Goal: Information Seeking & Learning: Find specific fact

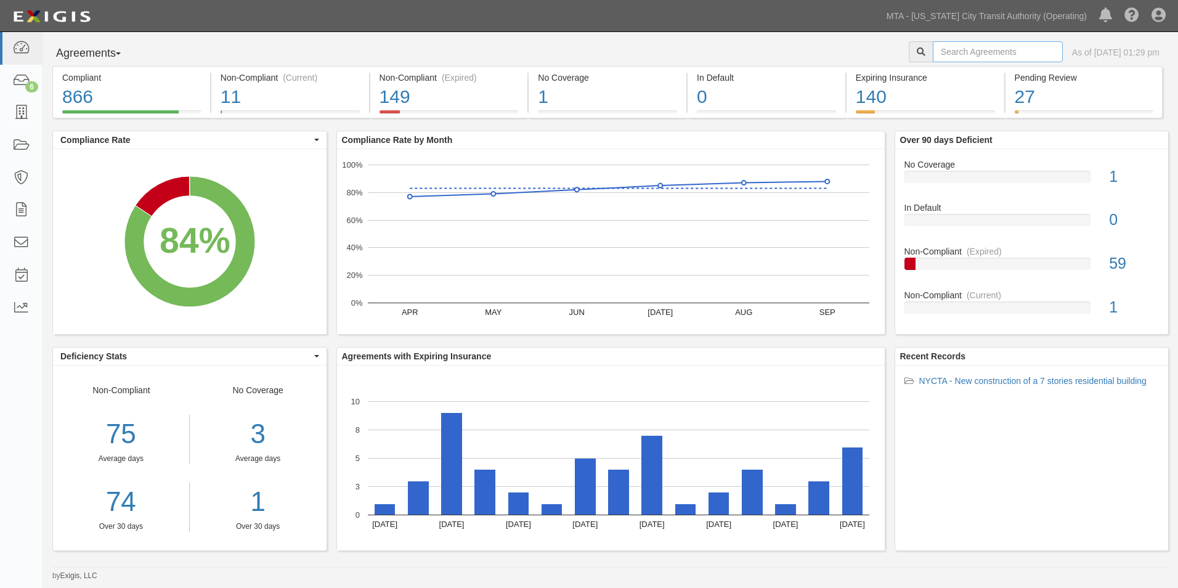
click at [937, 49] on input "text" at bounding box center [997, 51] width 130 height 21
type input "INS1346"
click at [916, 49] on icon at bounding box center [920, 52] width 9 height 9
click at [916, 55] on icon at bounding box center [920, 52] width 9 height 9
click at [956, 55] on input "INS1346" at bounding box center [997, 51] width 130 height 21
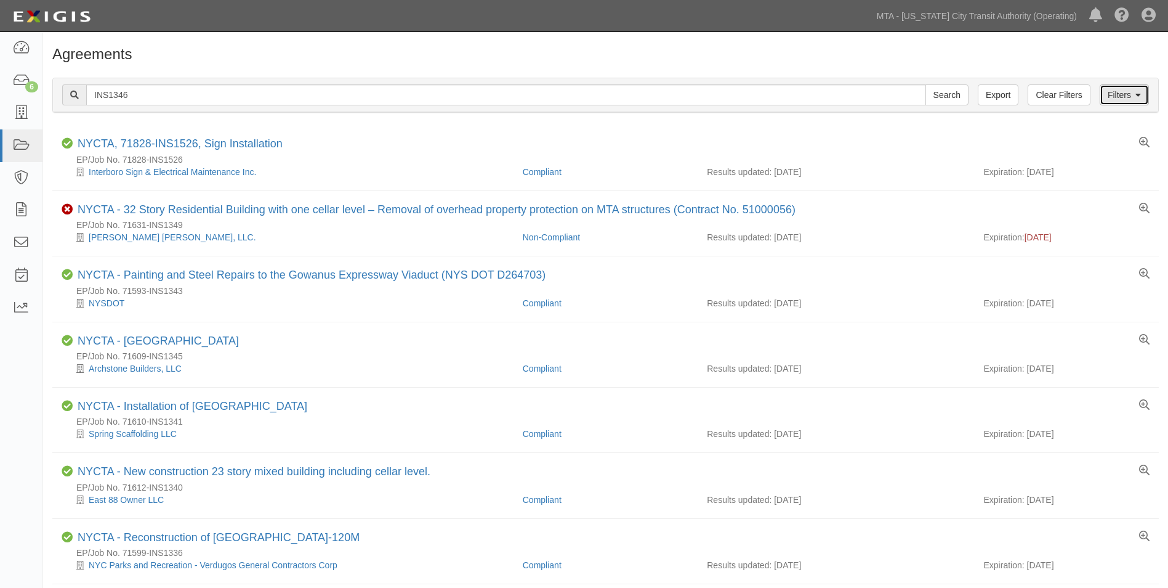
click at [1129, 96] on link "Filters" at bounding box center [1124, 94] width 49 height 21
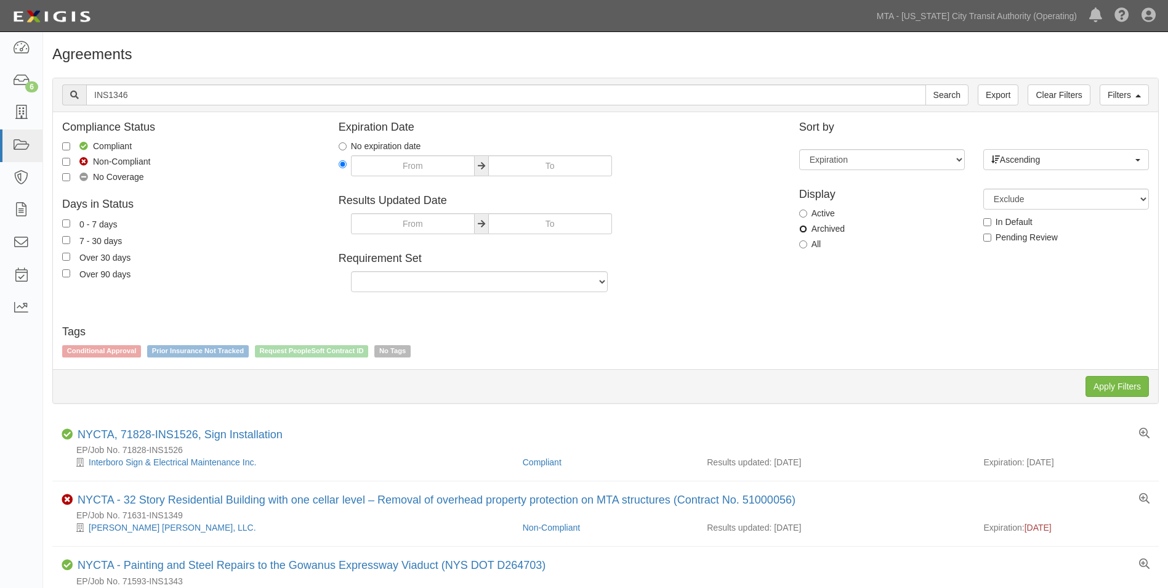
click at [802, 227] on input "Archived" at bounding box center [803, 229] width 8 height 8
radio input "true"
click at [1107, 392] on input "Apply Filters" at bounding box center [1117, 386] width 63 height 21
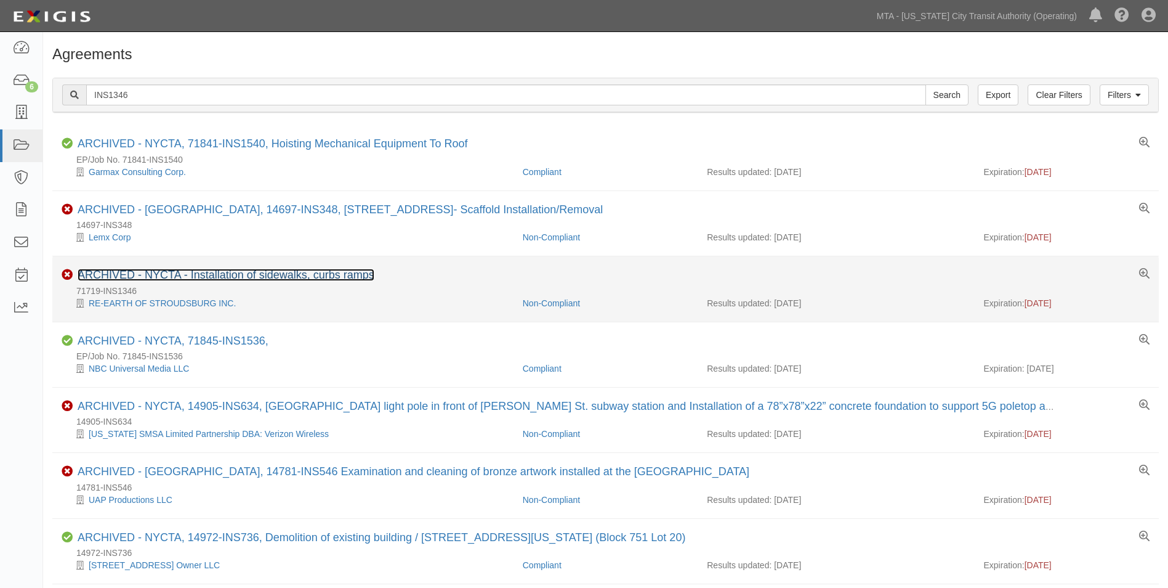
click at [341, 272] on link "ARCHIVED - NYCTA - Installation of sidewalks, curbs ramps" at bounding box center [226, 275] width 297 height 12
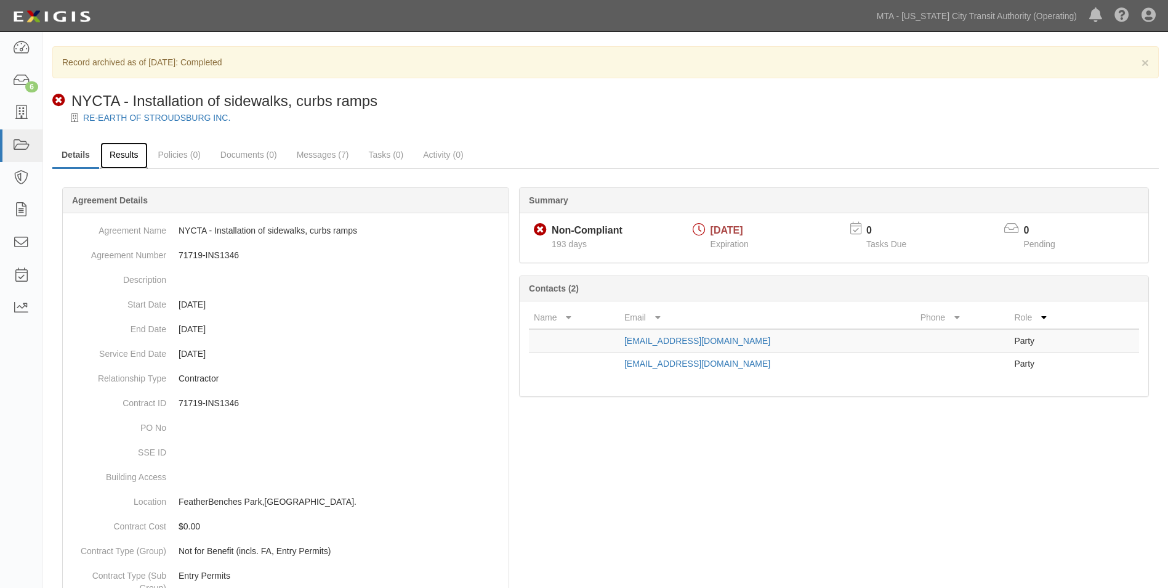
click at [135, 156] on link "Results" at bounding box center [123, 155] width 47 height 26
click at [181, 155] on link "Policies (0)" at bounding box center [179, 155] width 61 height 26
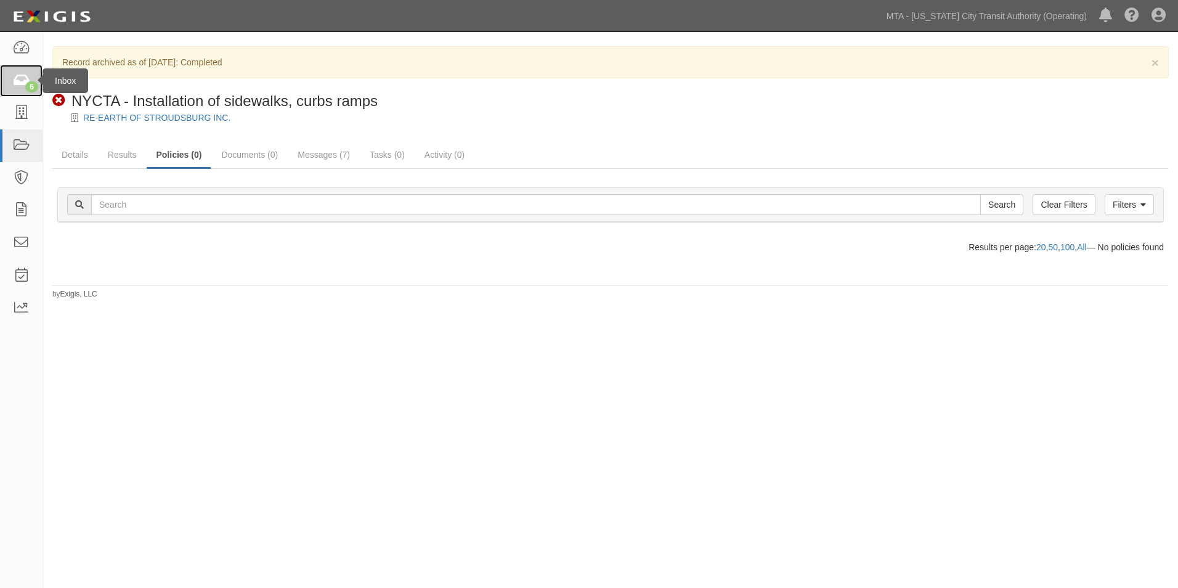
click at [25, 79] on icon at bounding box center [20, 81] width 17 height 14
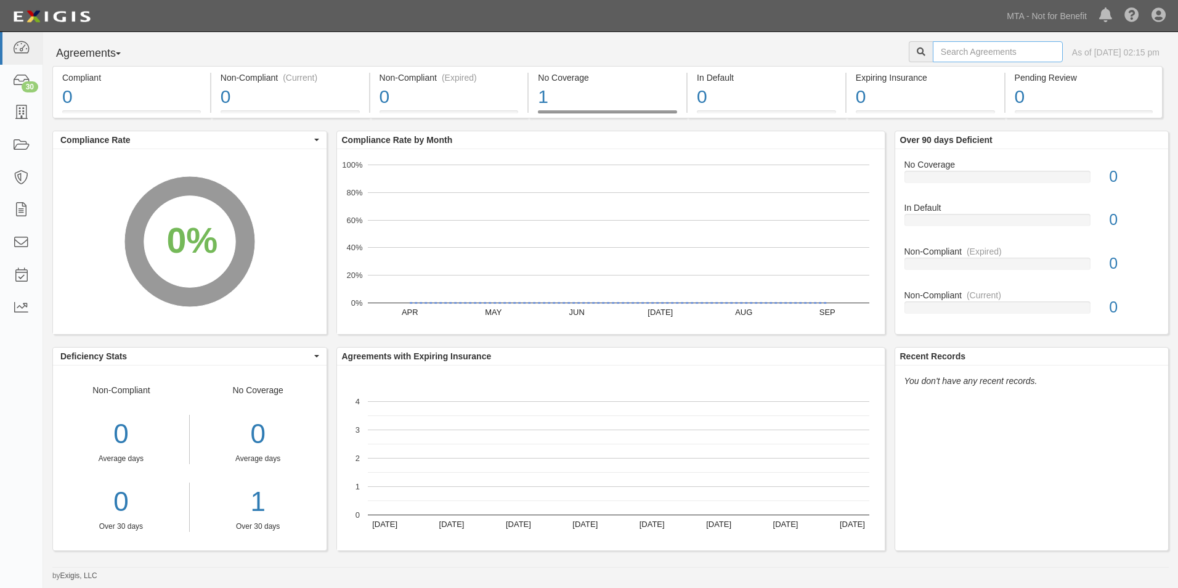
click at [963, 49] on input "text" at bounding box center [997, 51] width 130 height 21
type input "INS1346"
click at [878, 51] on div "Agreements Parties Agreements Coverages INS1346 As of [DATE] 02:15 pm" at bounding box center [610, 53] width 1134 height 25
click at [908, 49] on div at bounding box center [920, 51] width 24 height 21
click at [916, 50] on icon at bounding box center [920, 52] width 9 height 9
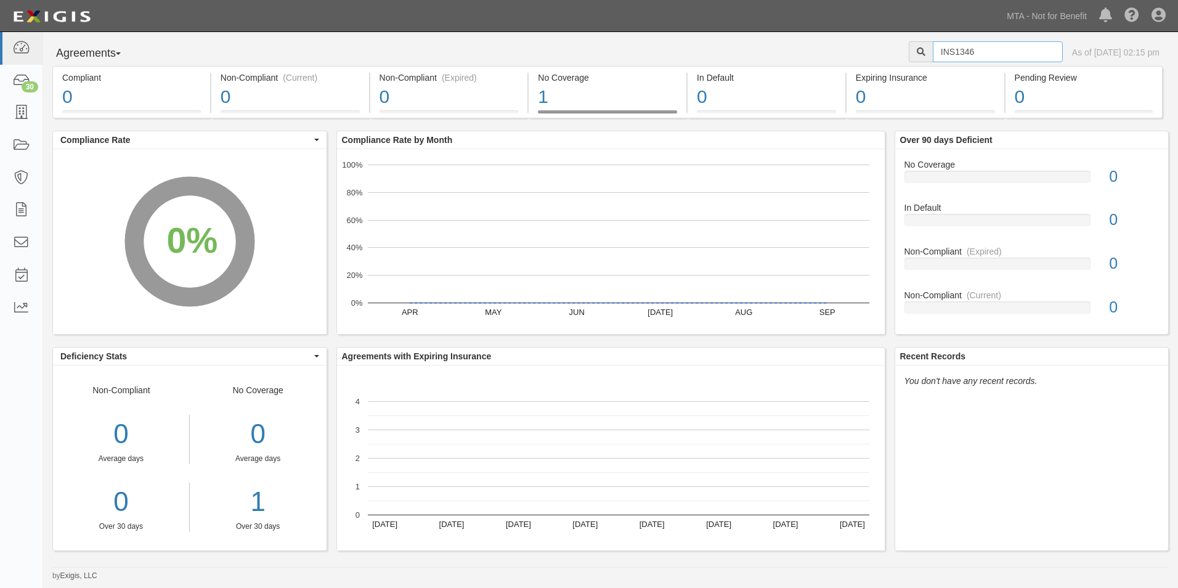
click at [992, 50] on input "INS1346" at bounding box center [997, 51] width 130 height 21
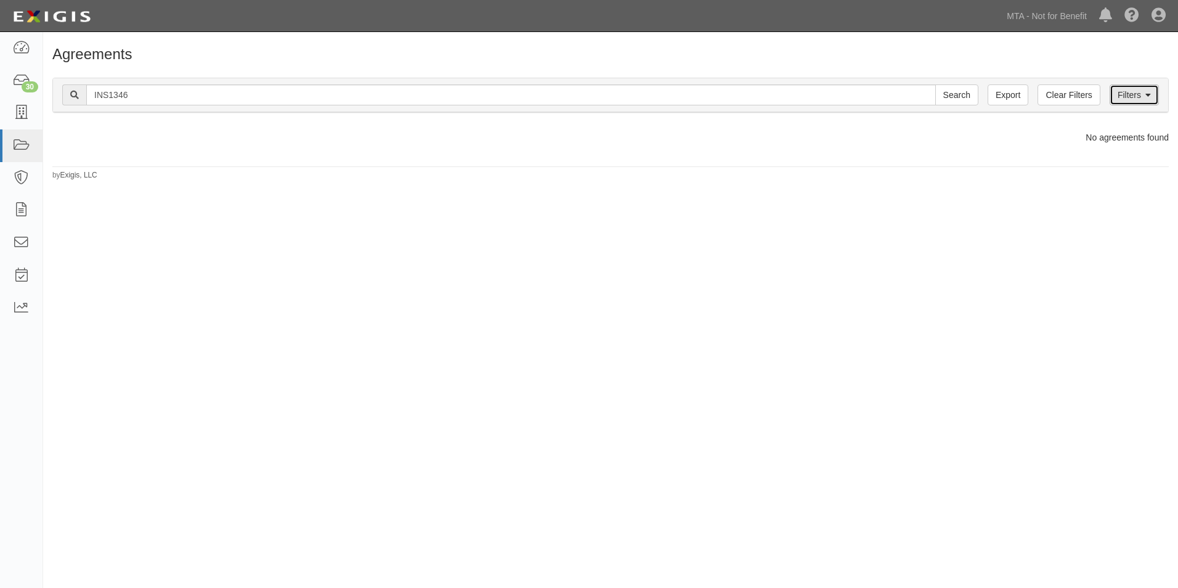
click at [1125, 94] on link "Filters" at bounding box center [1133, 94] width 49 height 21
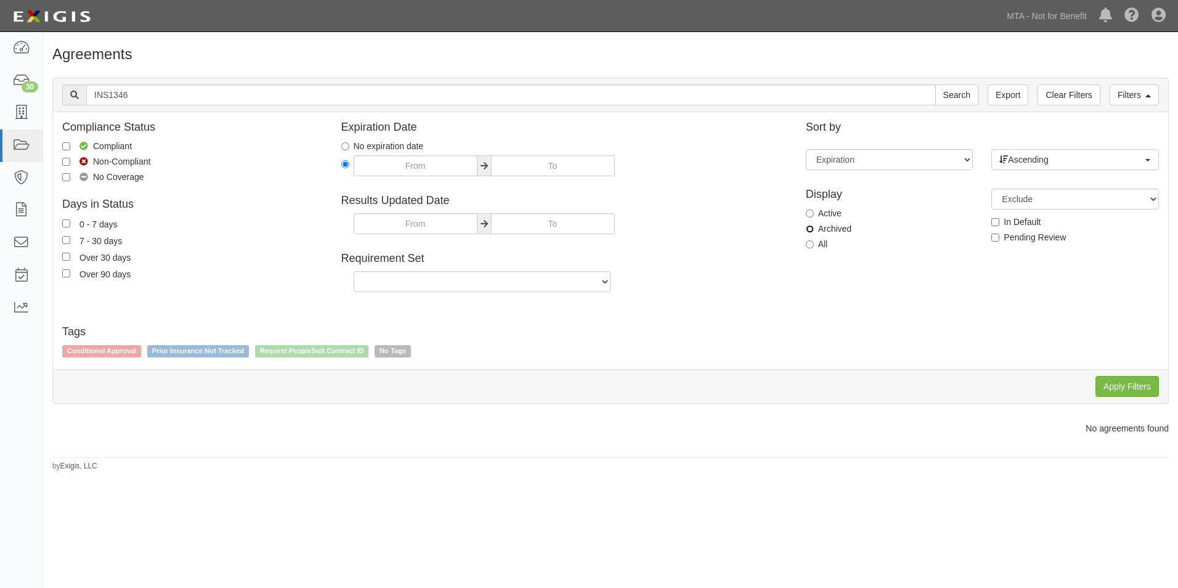
click at [808, 225] on input "Archived" at bounding box center [810, 229] width 8 height 8
radio input "true"
click at [1125, 388] on input "Apply Filters" at bounding box center [1126, 386] width 63 height 21
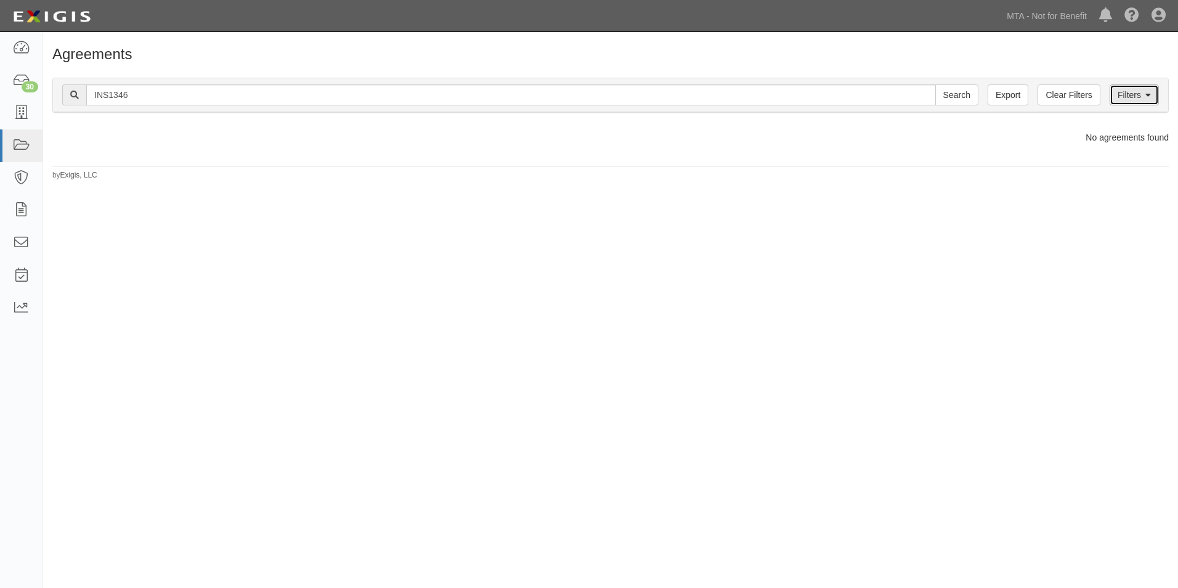
click at [1113, 93] on link "Filters" at bounding box center [1133, 94] width 49 height 21
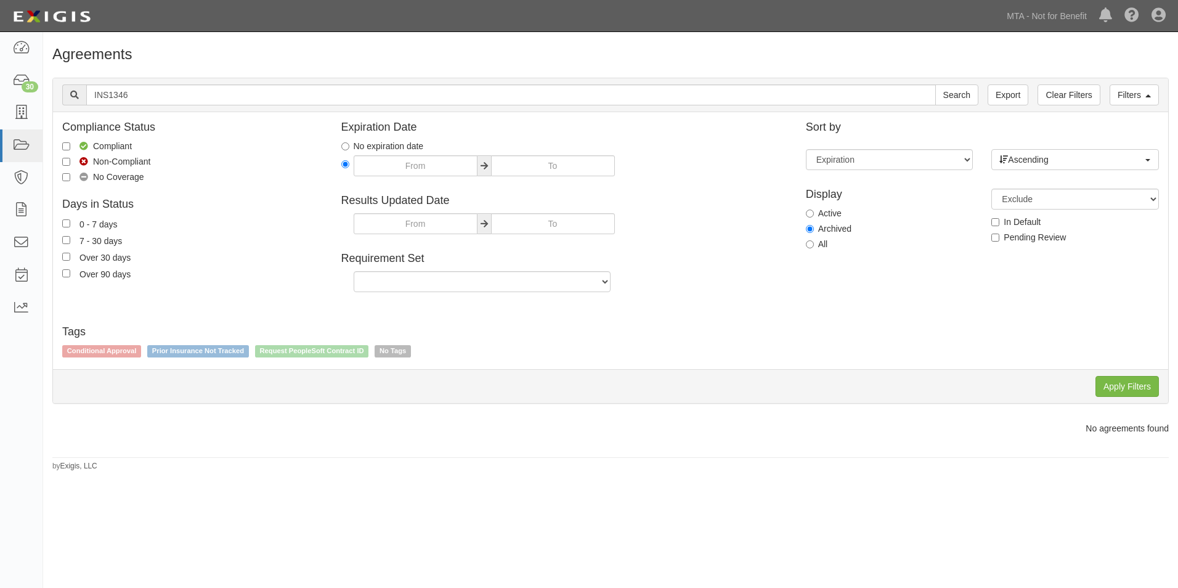
click at [806, 208] on label "Active" at bounding box center [824, 213] width 36 height 12
click at [806, 209] on input "Active" at bounding box center [810, 213] width 8 height 8
radio input "true"
click at [1136, 384] on input "Apply Filters" at bounding box center [1126, 386] width 63 height 21
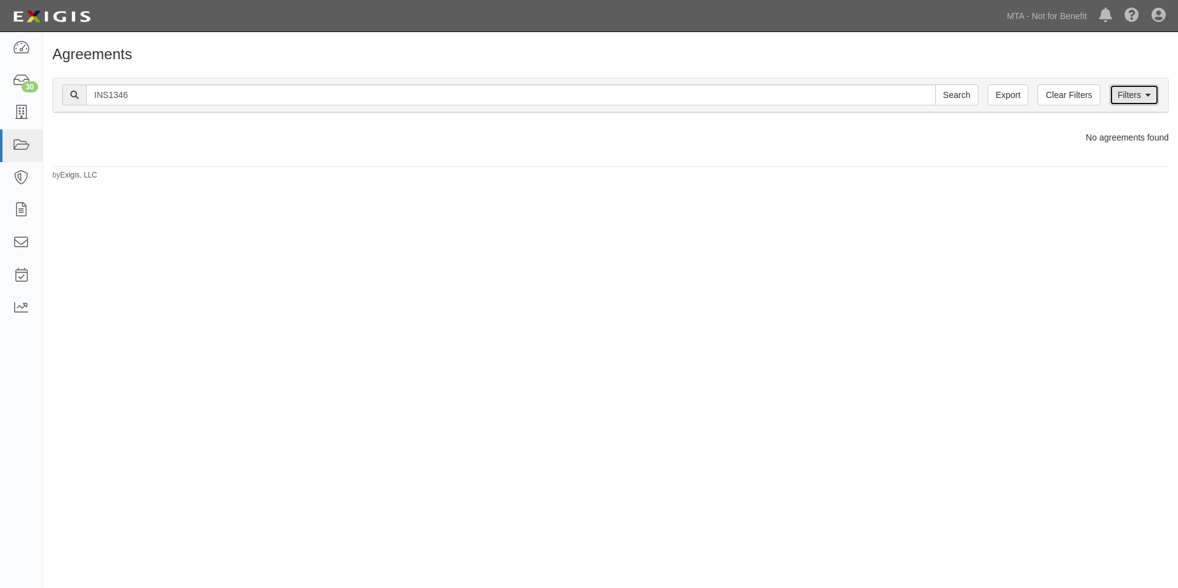
click at [1115, 105] on link "Filters" at bounding box center [1133, 94] width 49 height 21
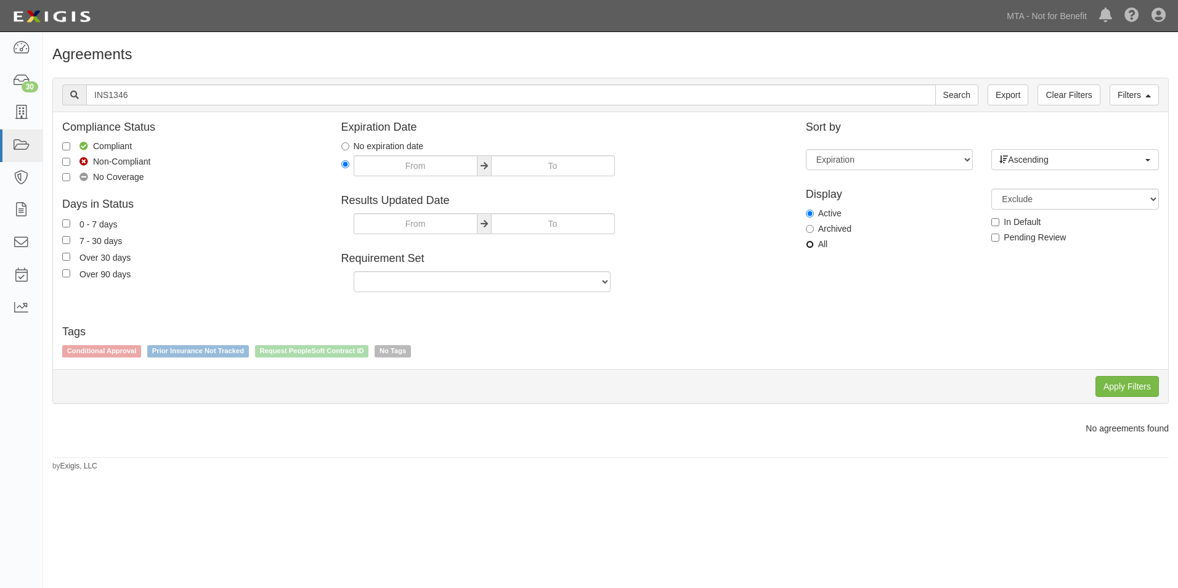
click at [809, 245] on input "All" at bounding box center [810, 244] width 8 height 8
radio input "true"
click at [1146, 397] on div "Apply Filters Clear Filters" at bounding box center [610, 386] width 1115 height 34
click at [1139, 392] on input "Apply Filters" at bounding box center [1126, 386] width 63 height 21
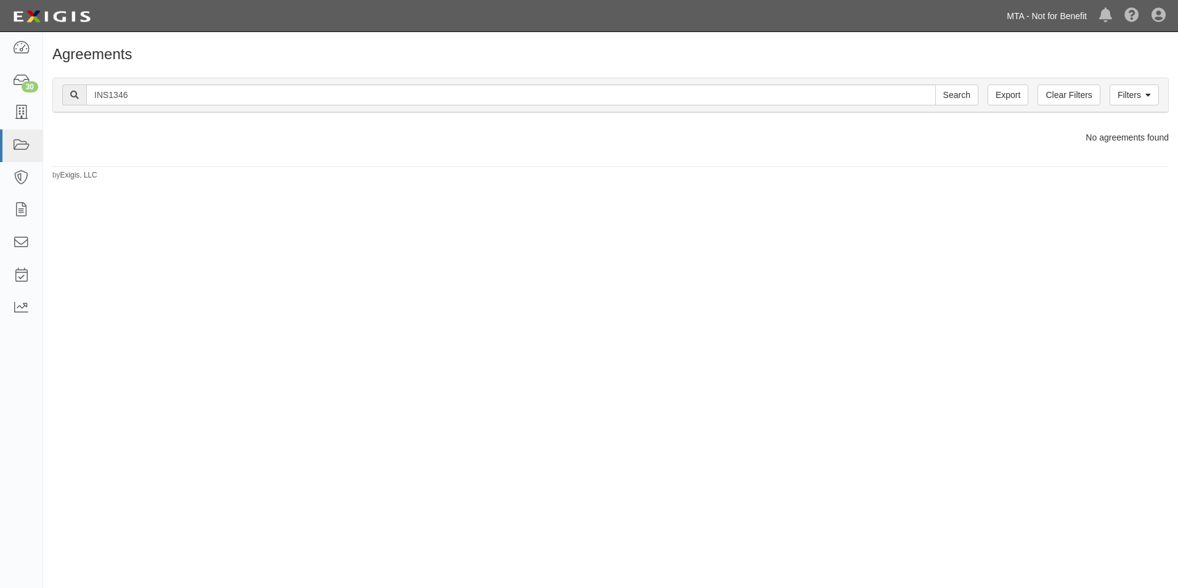
click at [1042, 25] on link "MTA - Not for Benefit" at bounding box center [1046, 16] width 92 height 25
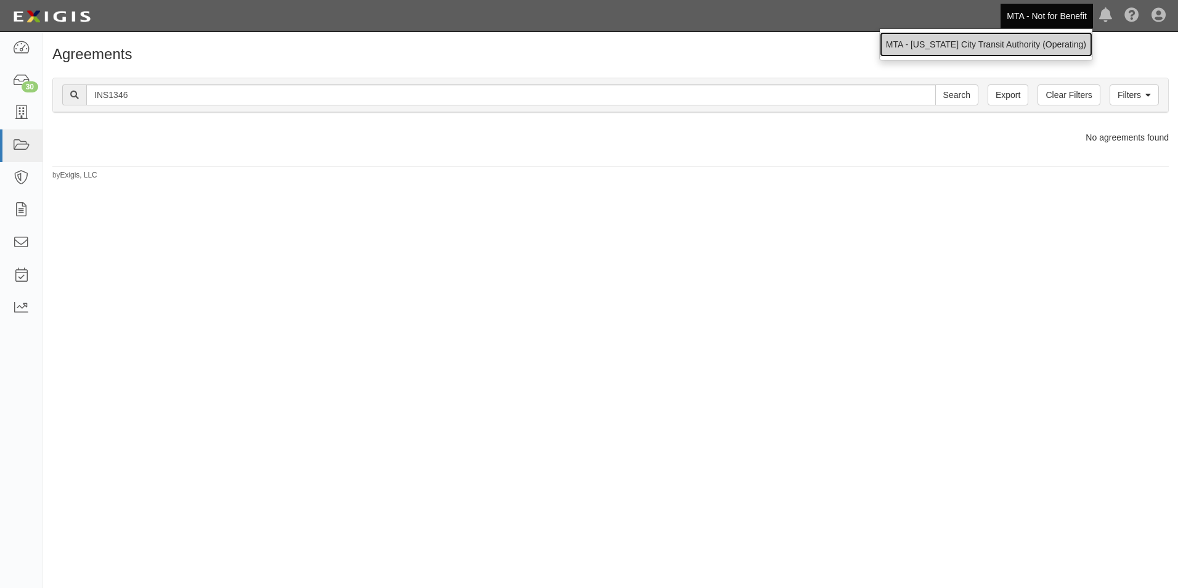
click at [1035, 46] on link "MTA - [US_STATE] City Transit Authority (Operating)" at bounding box center [985, 44] width 212 height 25
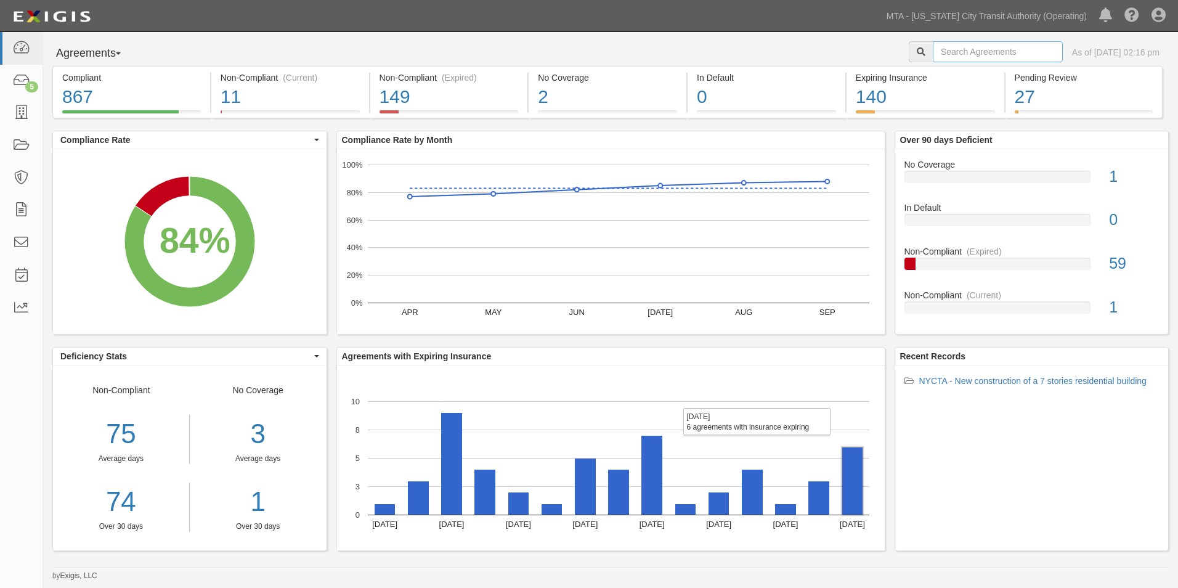
click at [971, 51] on input "text" at bounding box center [997, 51] width 130 height 21
type input "INS1346"
click at [908, 49] on div at bounding box center [920, 51] width 24 height 21
click at [916, 51] on icon at bounding box center [920, 52] width 9 height 9
click at [908, 57] on div at bounding box center [920, 51] width 24 height 21
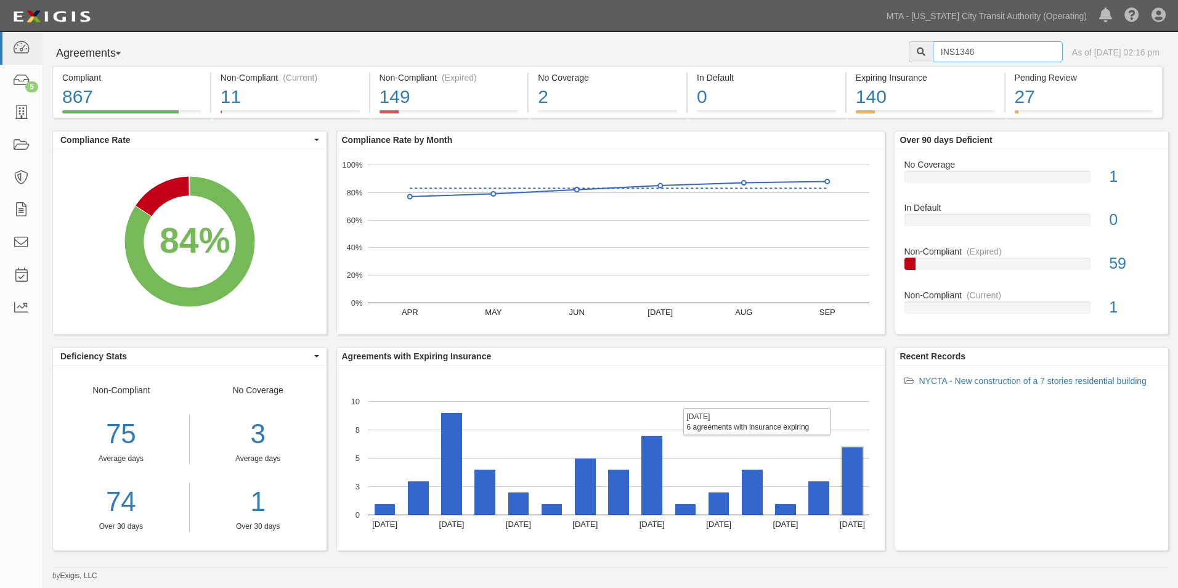
click at [942, 55] on input "INS1346" at bounding box center [997, 51] width 130 height 21
click at [950, 55] on input "INS1346" at bounding box center [997, 51] width 130 height 21
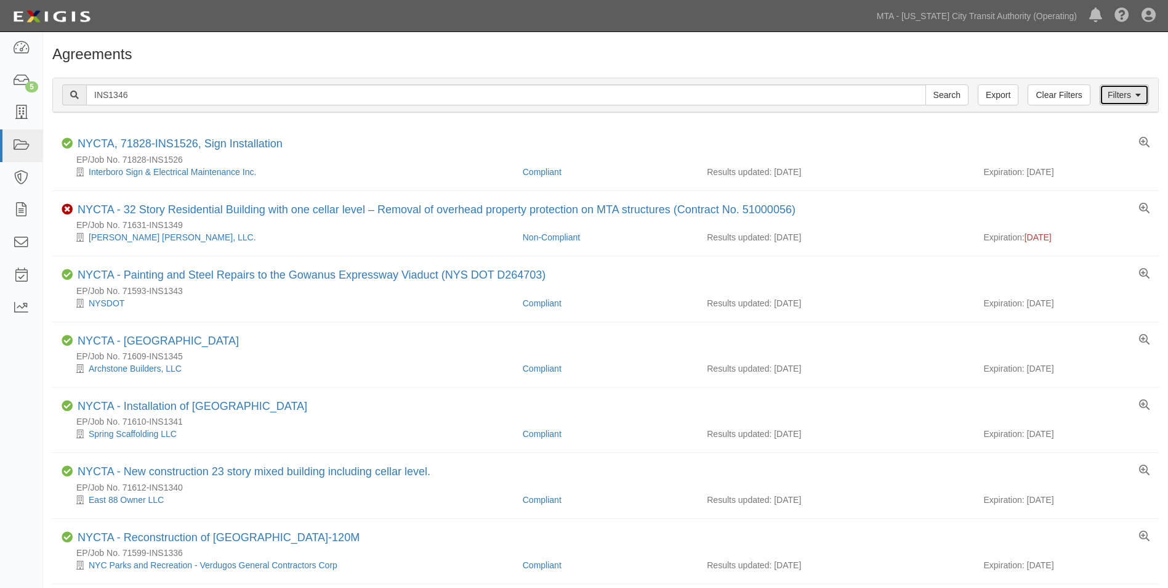
click at [1113, 96] on link "Filters" at bounding box center [1124, 94] width 49 height 21
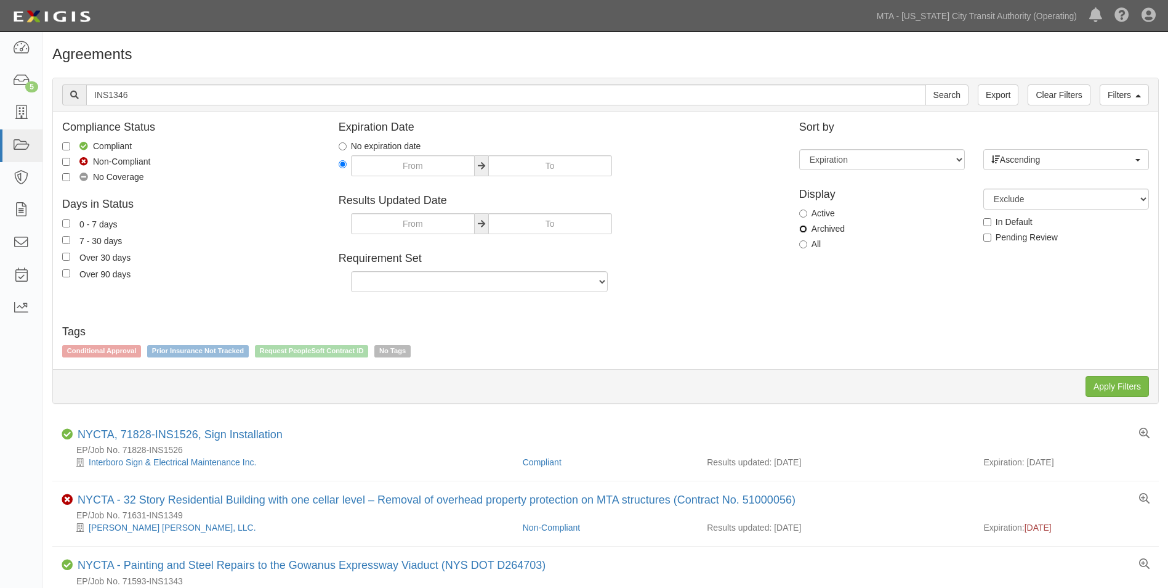
click at [804, 228] on input "Archived" at bounding box center [803, 229] width 8 height 8
radio input "true"
click at [1126, 389] on input "Apply Filters" at bounding box center [1117, 386] width 63 height 21
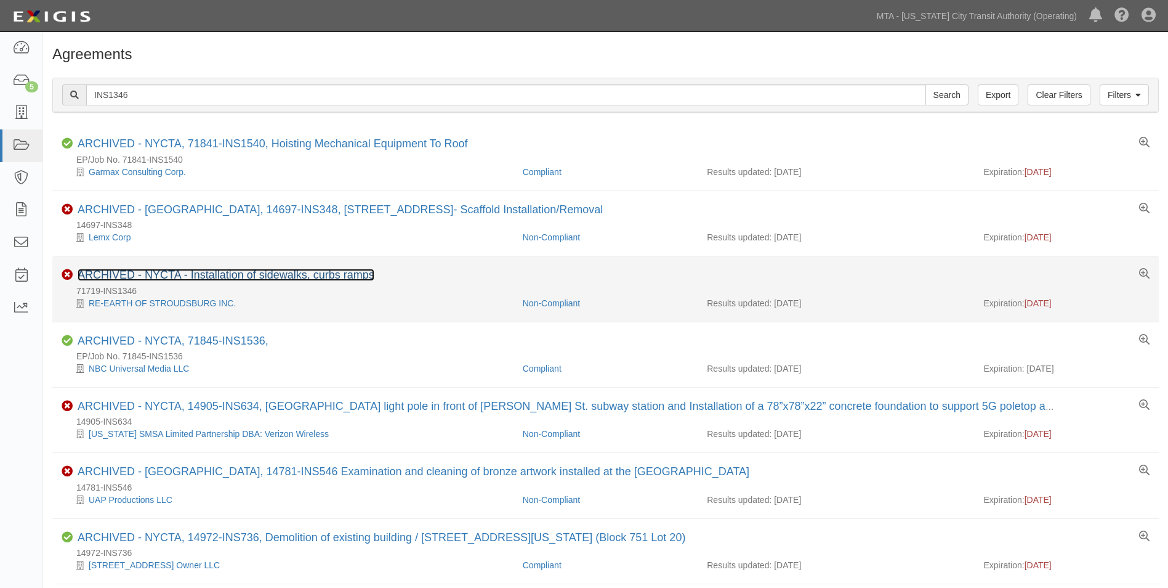
click at [198, 281] on link "ARCHIVED - NYCTA - Installation of sidewalks, curbs ramps" at bounding box center [226, 275] width 297 height 12
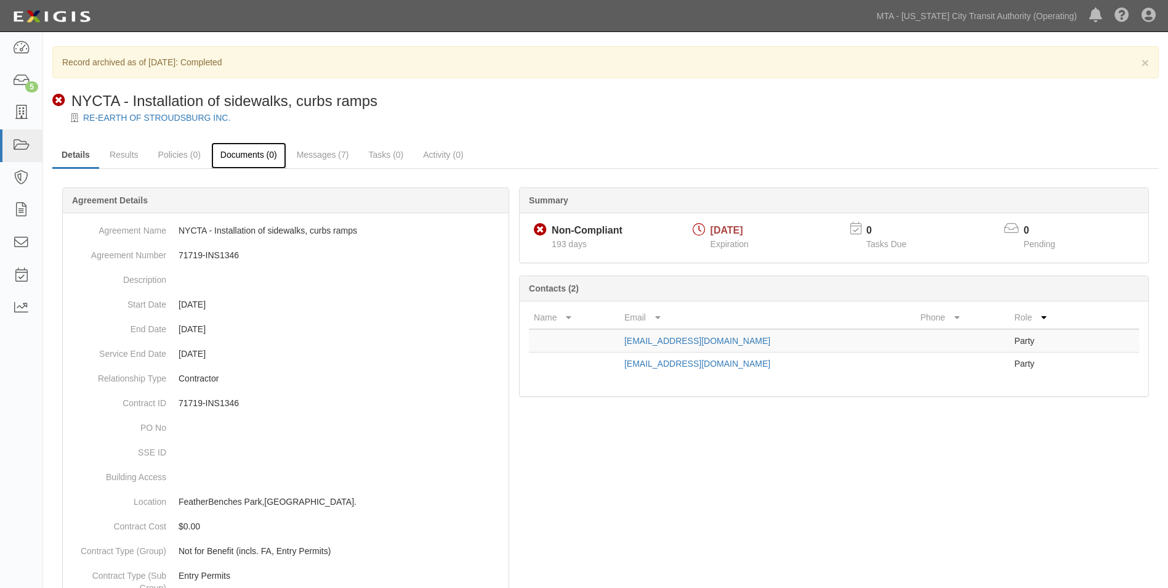
click at [246, 145] on link "Documents (0)" at bounding box center [248, 155] width 75 height 26
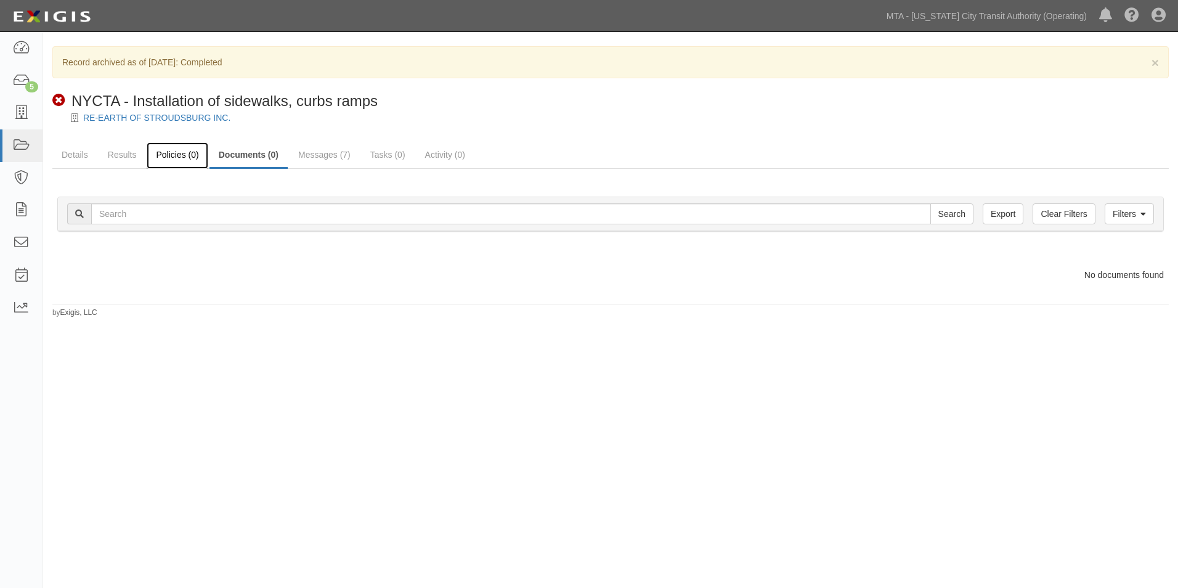
click at [193, 156] on link "Policies (0)" at bounding box center [177, 155] width 61 height 26
click at [70, 152] on link "Details" at bounding box center [74, 155] width 45 height 26
click at [71, 164] on link "Details" at bounding box center [74, 155] width 45 height 26
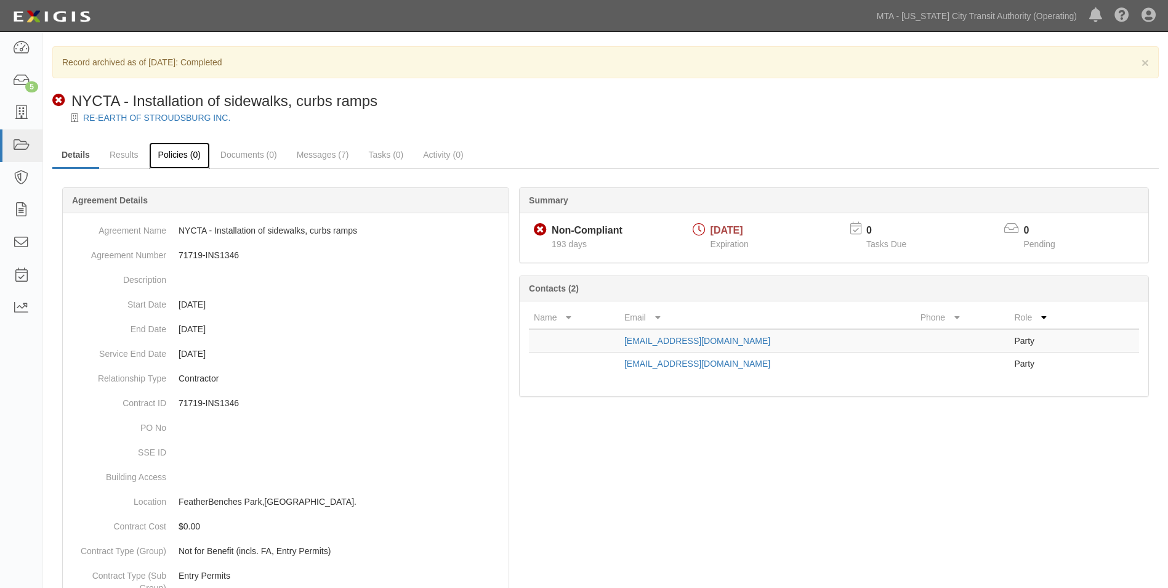
click at [193, 162] on link "Policies (0)" at bounding box center [179, 155] width 61 height 26
click at [301, 161] on link "Messages (7)" at bounding box center [323, 155] width 71 height 26
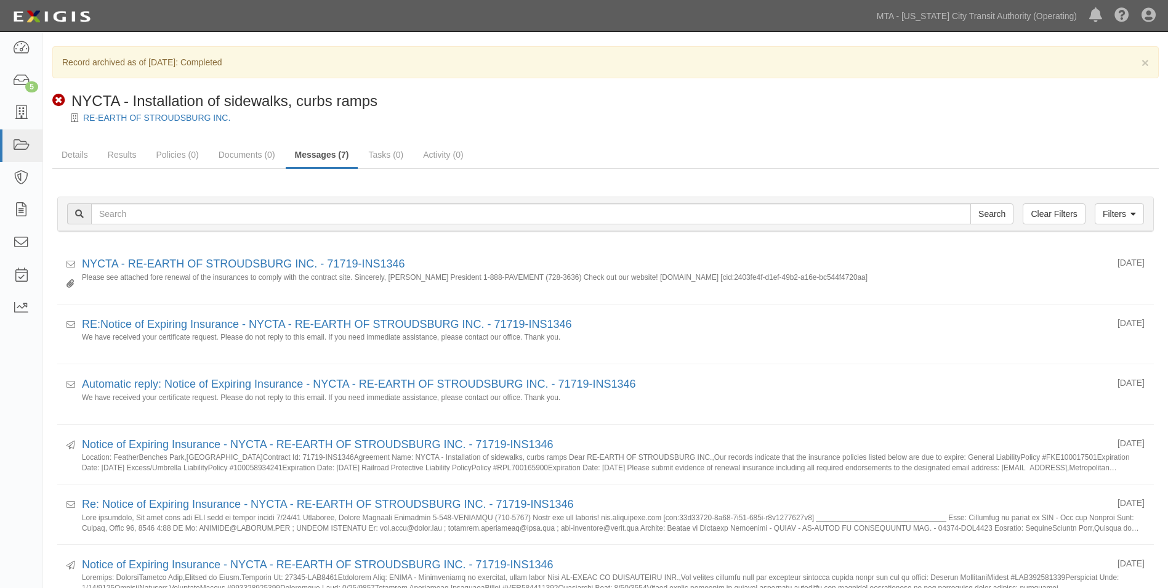
scroll to position [62, 0]
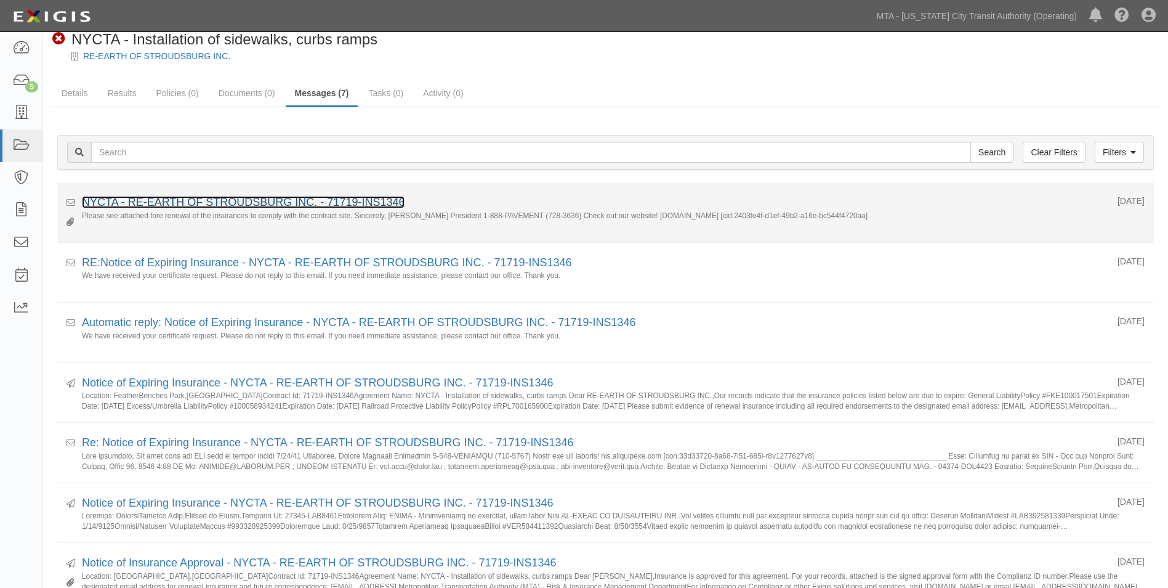
click at [235, 206] on link "NYCTA - RE-EARTH OF STROUDSBURG INC. - 71719-INS1346" at bounding box center [243, 202] width 323 height 12
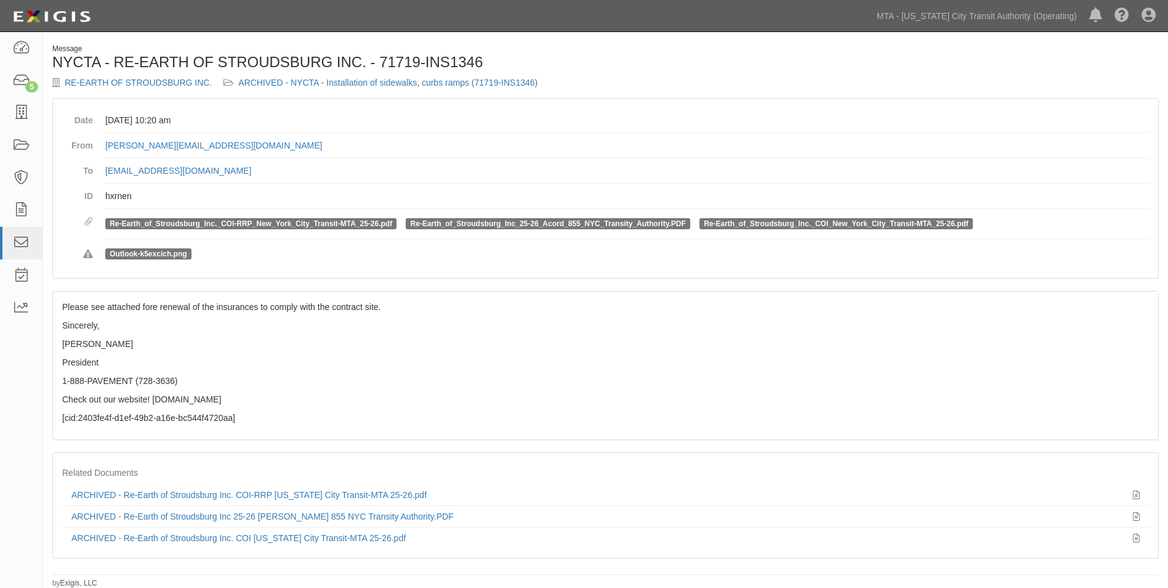
scroll to position [3, 0]
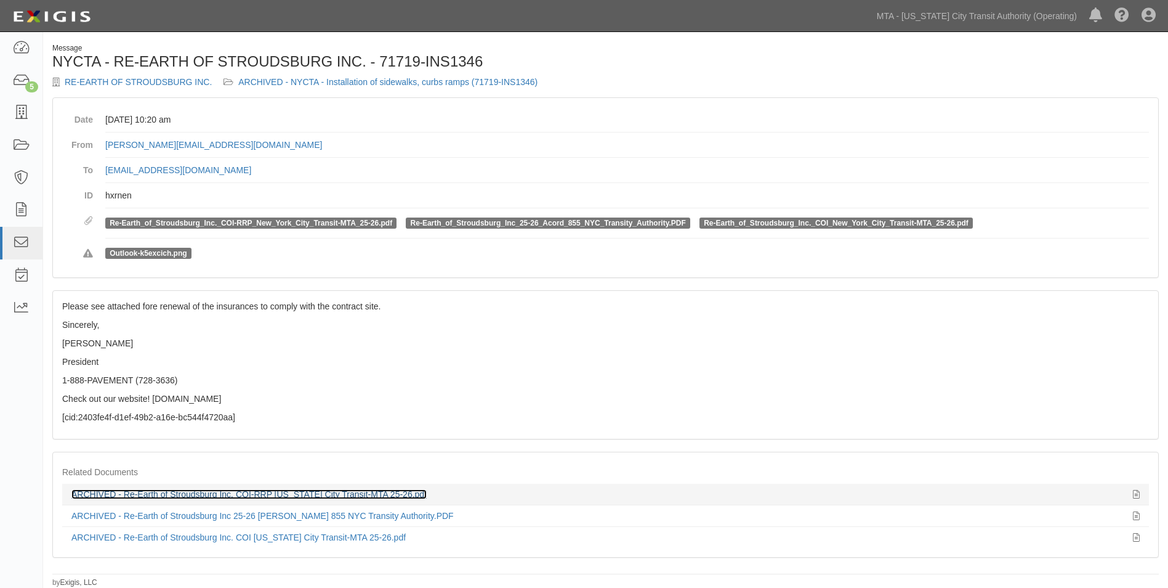
click at [309, 494] on link "ARCHIVED - Re-Earth of Stroudsburg Inc. COI-RRP [US_STATE] City Transit-MTA 25-…" at bounding box center [248, 494] width 355 height 10
